Goal: Navigation & Orientation: Find specific page/section

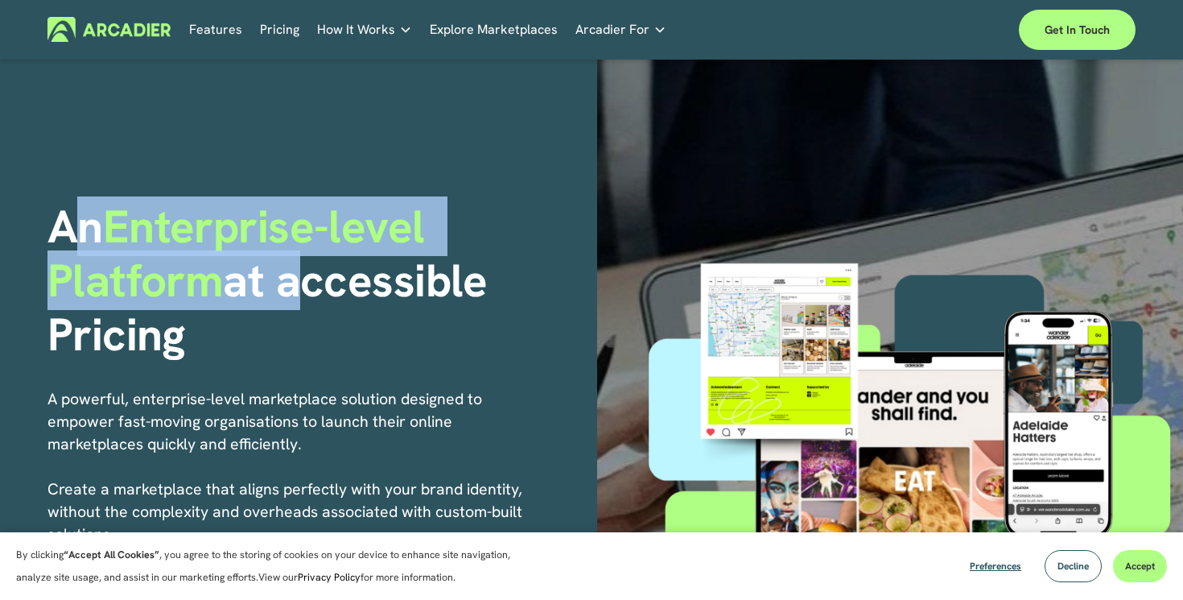
drag, startPoint x: 76, startPoint y: 222, endPoint x: 300, endPoint y: 314, distance: 241.8
click at [299, 311] on h1 "An Enterprise-level Platform at accessible Pricing" at bounding box center [316, 280] width 538 height 161
click at [300, 314] on h1 "An Enterprise-level Platform at accessible Pricing" at bounding box center [316, 280] width 538 height 161
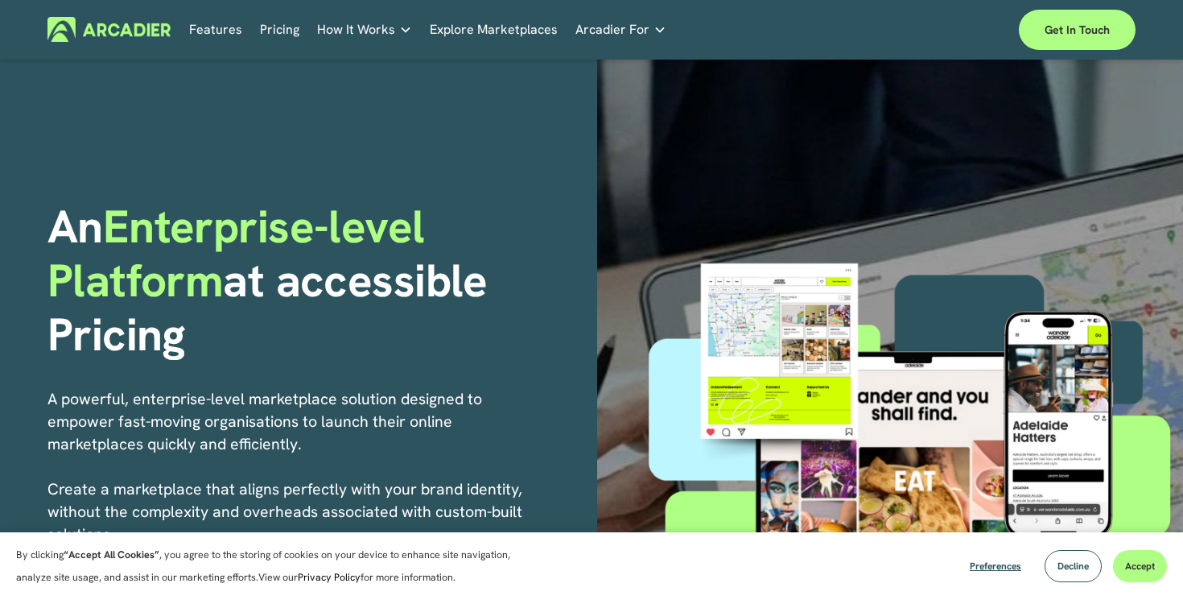
drag, startPoint x: 299, startPoint y: 323, endPoint x: 31, endPoint y: 195, distance: 296.9
click at [31, 194] on div "An Enterprise-level Platform at accessible Pricing A powerful, enterprise-level…" at bounding box center [591, 457] width 1183 height 795
click at [165, 255] on span "Enterprise-level Platform" at bounding box center [241, 252] width 389 height 113
click at [492, 30] on link "Explore Marketplaces" at bounding box center [494, 29] width 128 height 25
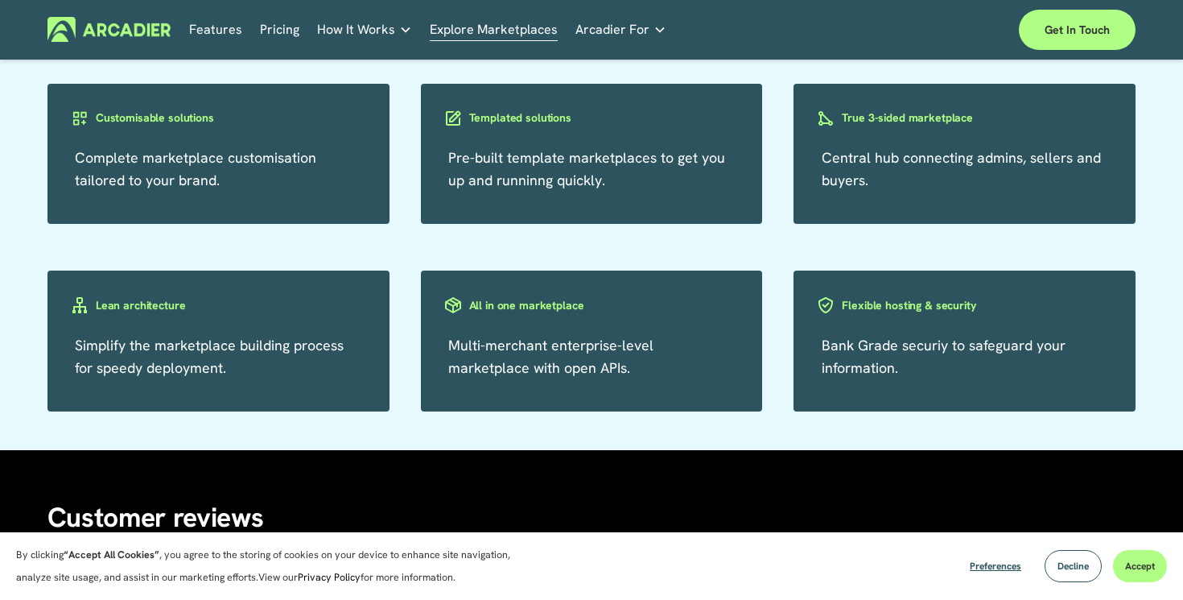
scroll to position [2750, 0]
